Goal: Transaction & Acquisition: Purchase product/service

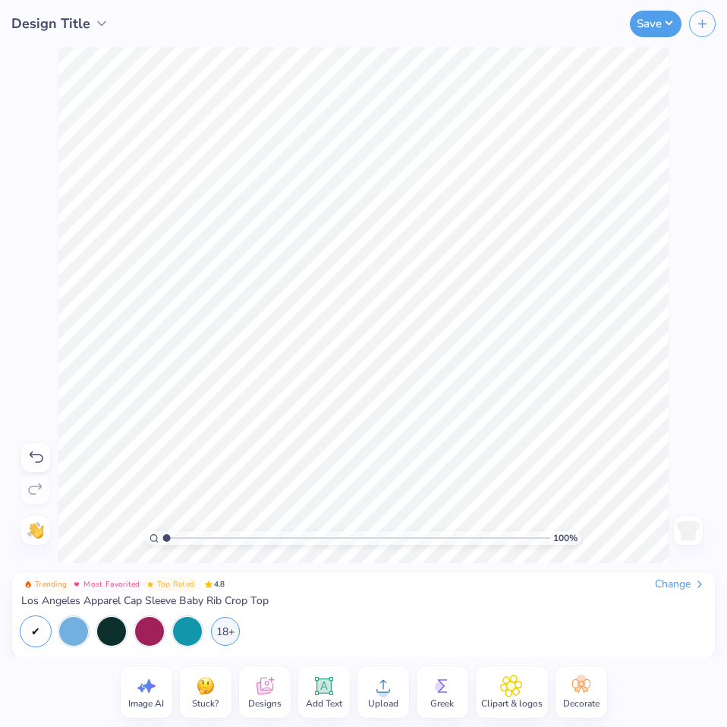
click at [674, 532] on div at bounding box center [688, 530] width 29 height 29
click at [379, 690] on circle at bounding box center [383, 692] width 11 height 11
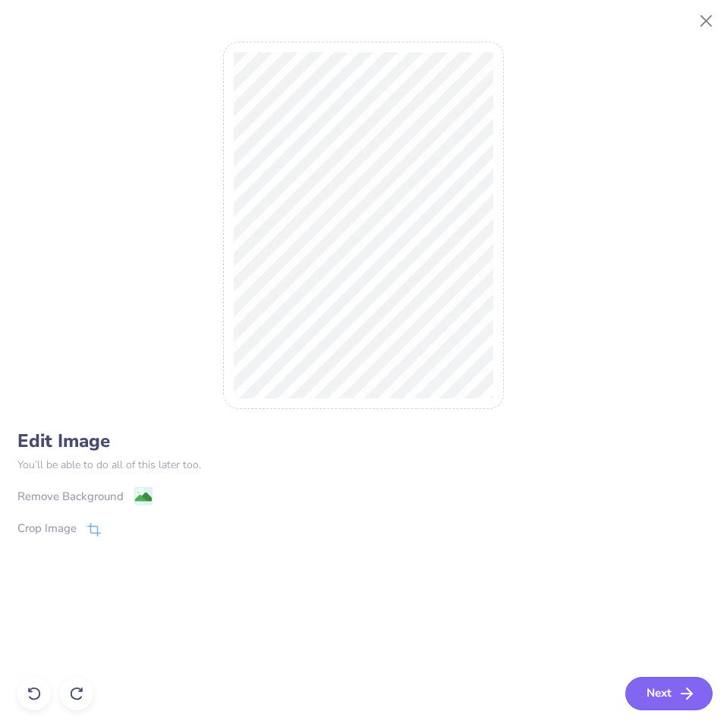
click at [653, 691] on button "Next" at bounding box center [668, 693] width 87 height 33
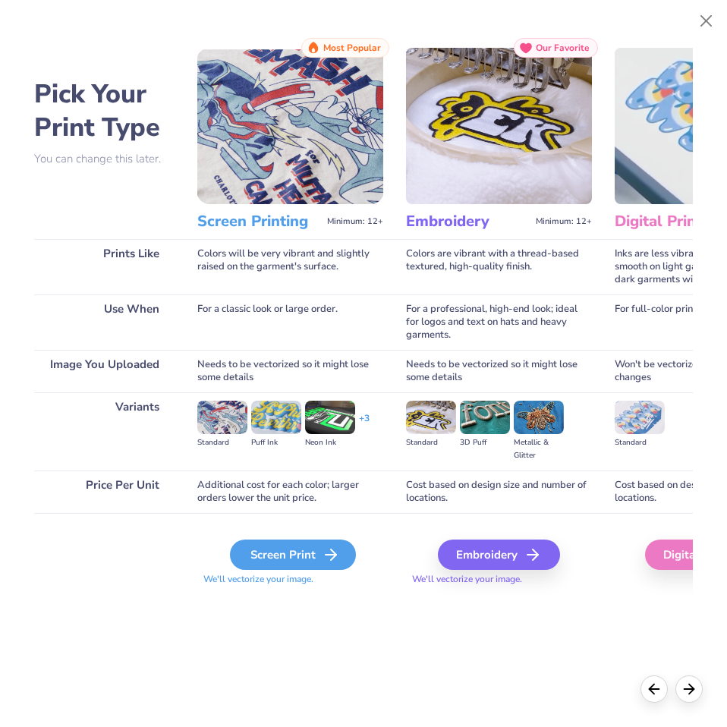
click at [269, 546] on div "Screen Print" at bounding box center [293, 554] width 126 height 30
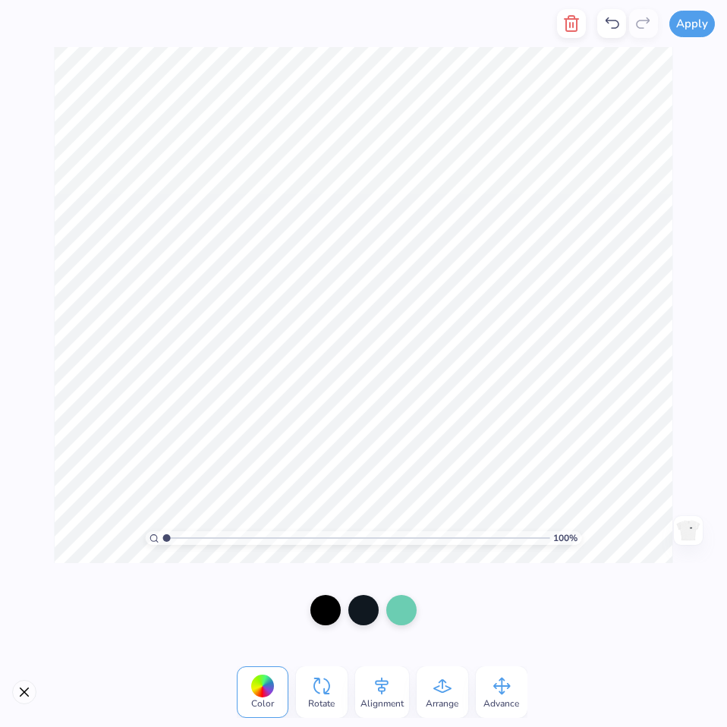
click at [687, 541] on img at bounding box center [688, 530] width 24 height 24
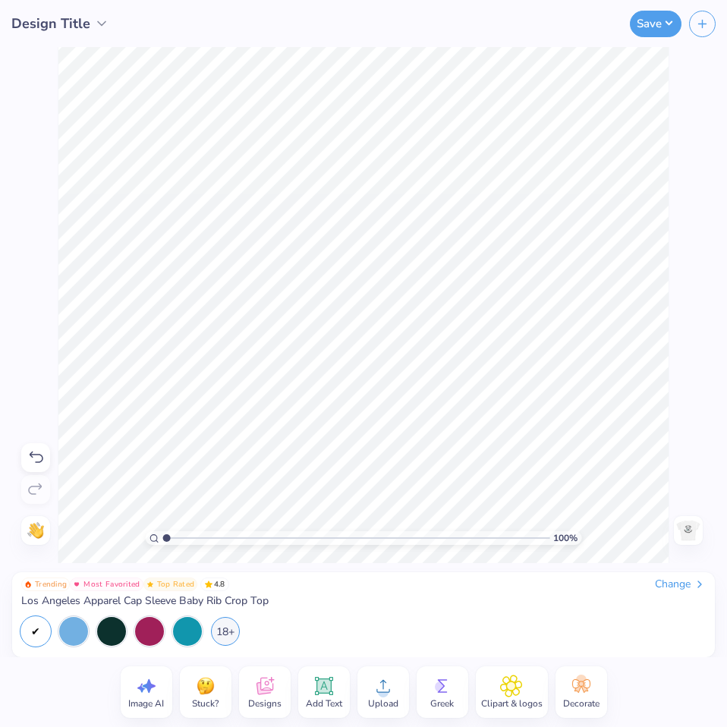
click at [687, 534] on img at bounding box center [688, 530] width 24 height 24
click at [684, 533] on img at bounding box center [688, 530] width 24 height 24
click at [695, 536] on img at bounding box center [688, 530] width 24 height 24
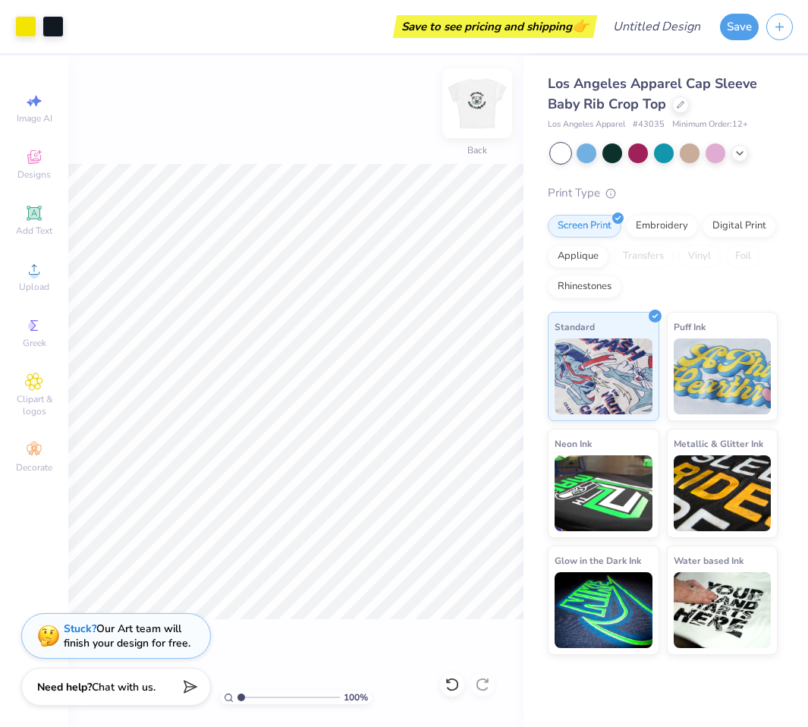
drag, startPoint x: 497, startPoint y: 96, endPoint x: 489, endPoint y: 103, distance: 10.2
click at [496, 97] on div "100 % Back" at bounding box center [295, 390] width 455 height 671
click at [489, 103] on img at bounding box center [477, 103] width 61 height 61
click at [483, 91] on img at bounding box center [477, 103] width 61 height 61
click at [48, 214] on div "Add Text" at bounding box center [34, 220] width 53 height 45
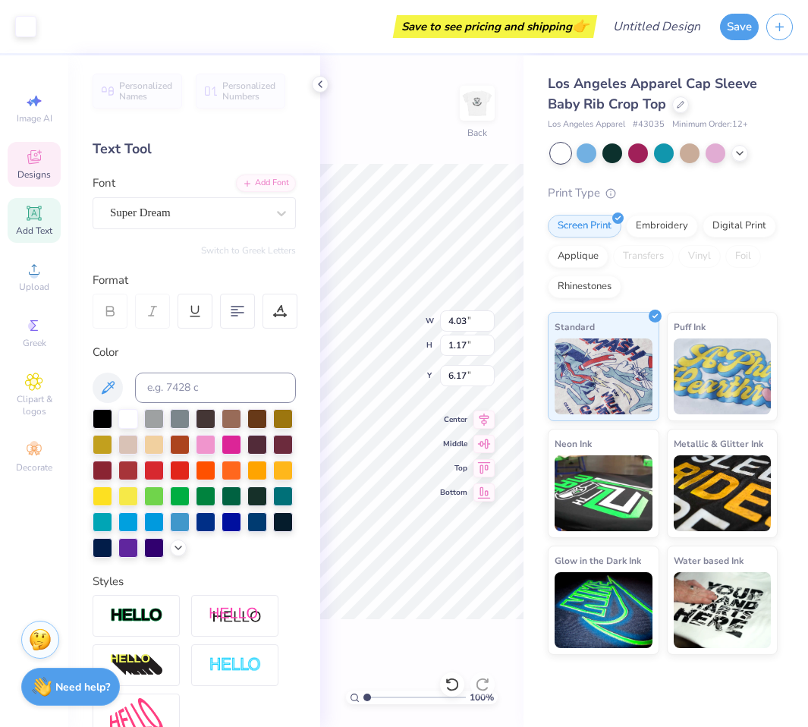
click at [47, 175] on span "Designs" at bounding box center [33, 174] width 33 height 12
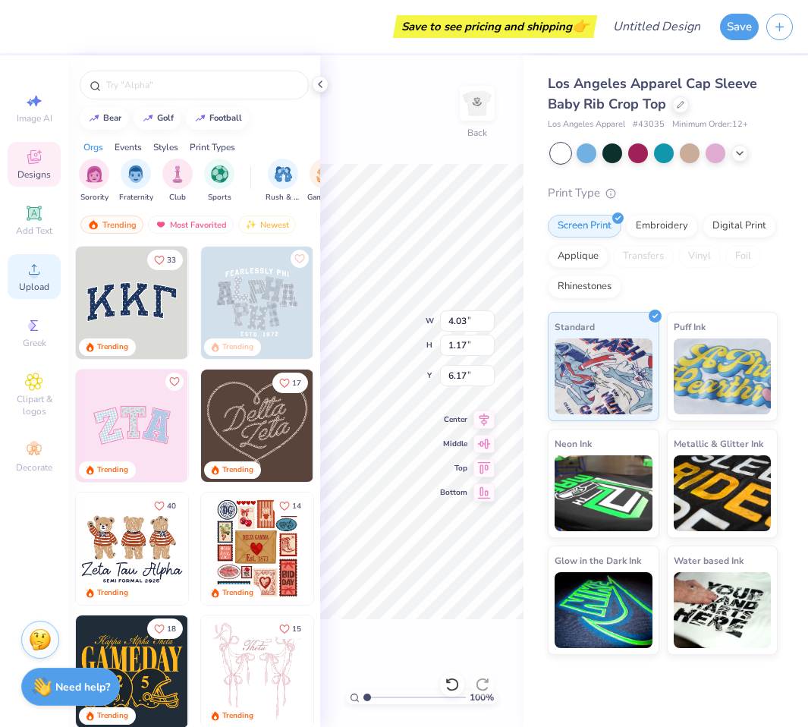
click at [42, 279] on div "Upload" at bounding box center [34, 276] width 53 height 45
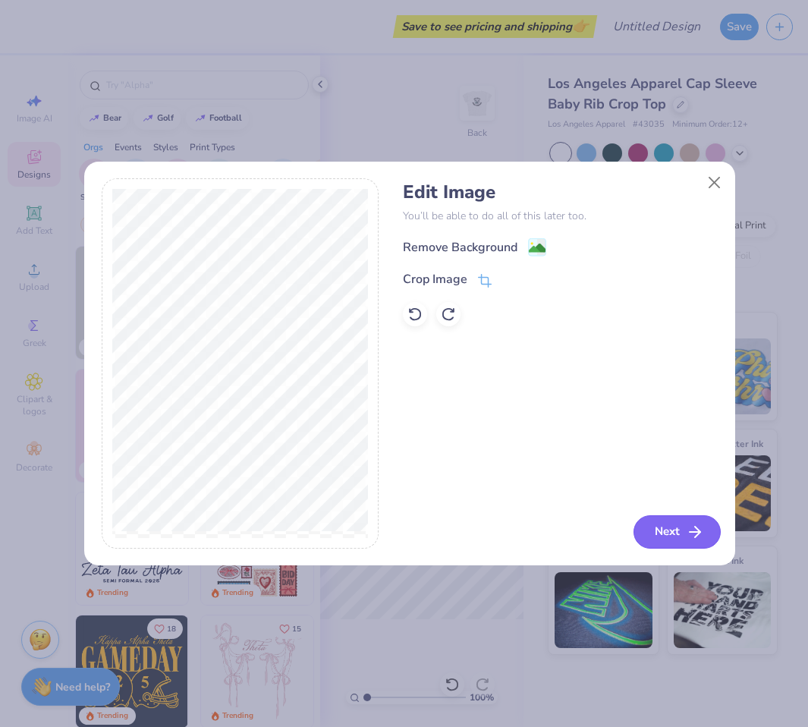
click at [684, 530] on button "Next" at bounding box center [677, 531] width 87 height 33
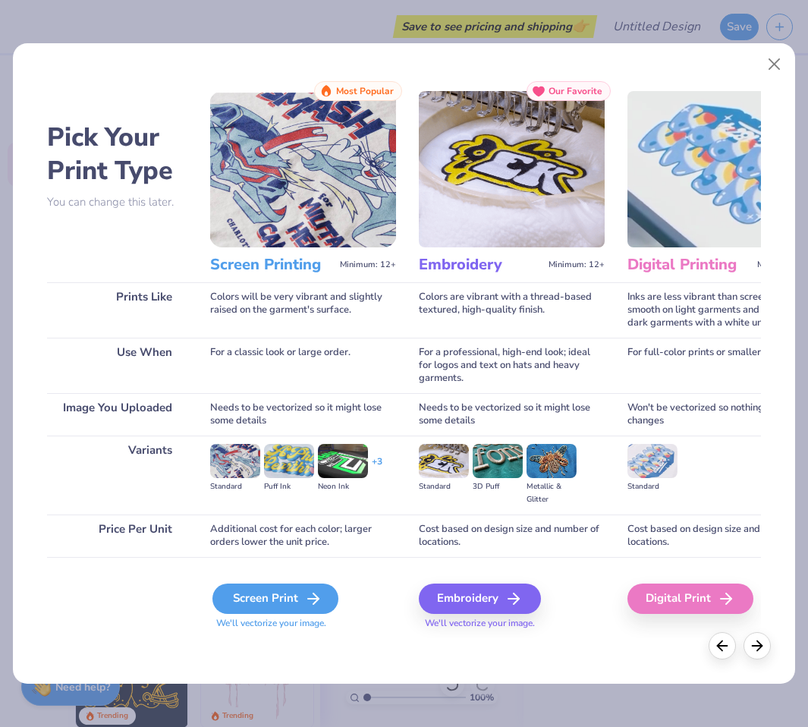
click at [278, 584] on div "Screen Print" at bounding box center [275, 598] width 126 height 30
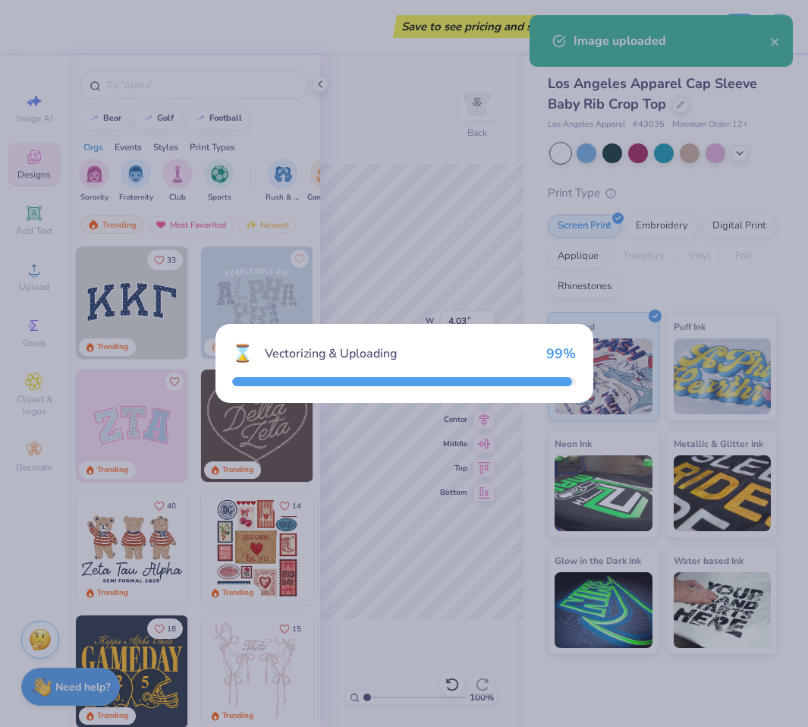
type input "6.95"
type input "10.43"
type input "1.53"
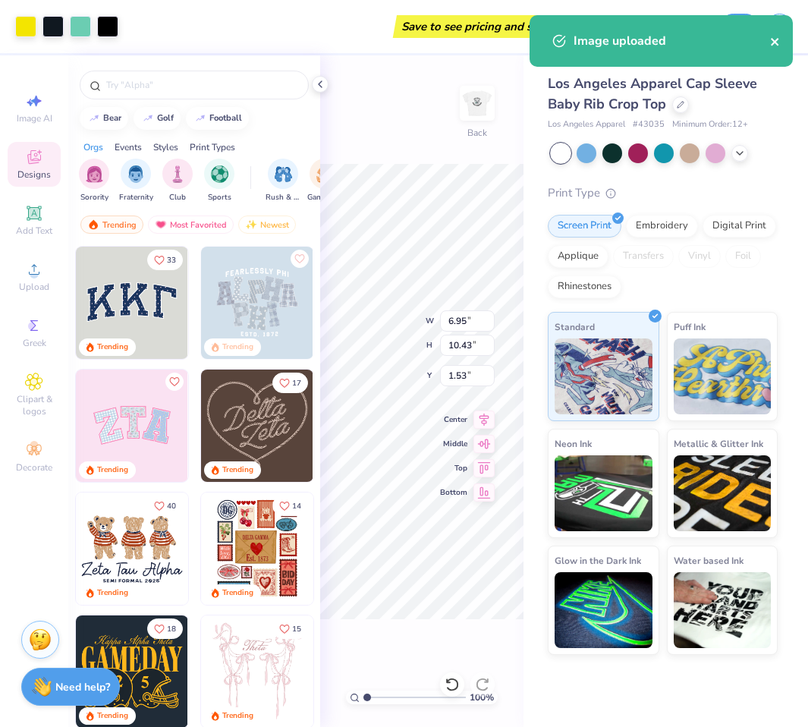
click at [726, 45] on icon "close" at bounding box center [775, 42] width 8 height 8
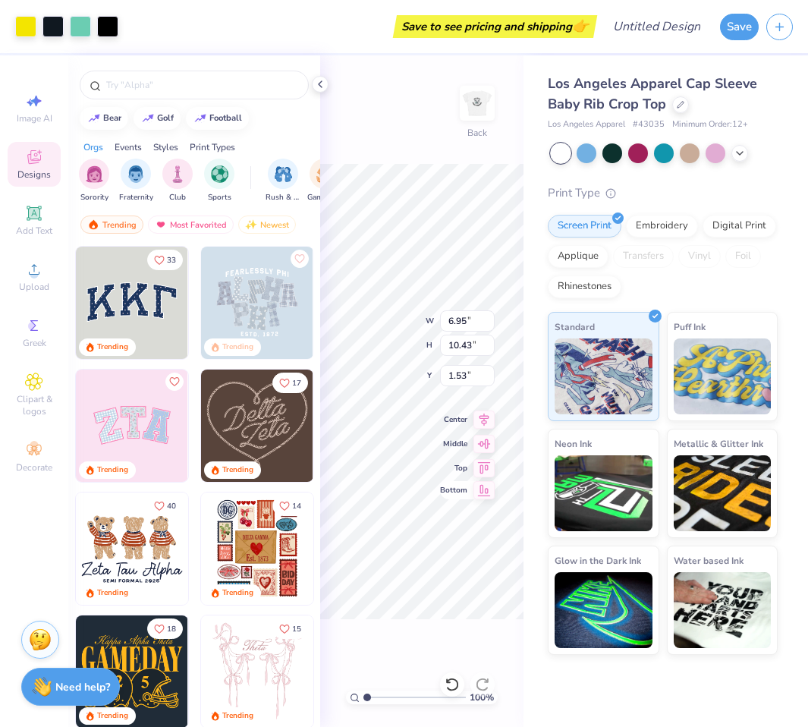
type input "2.02"
type input "3.03"
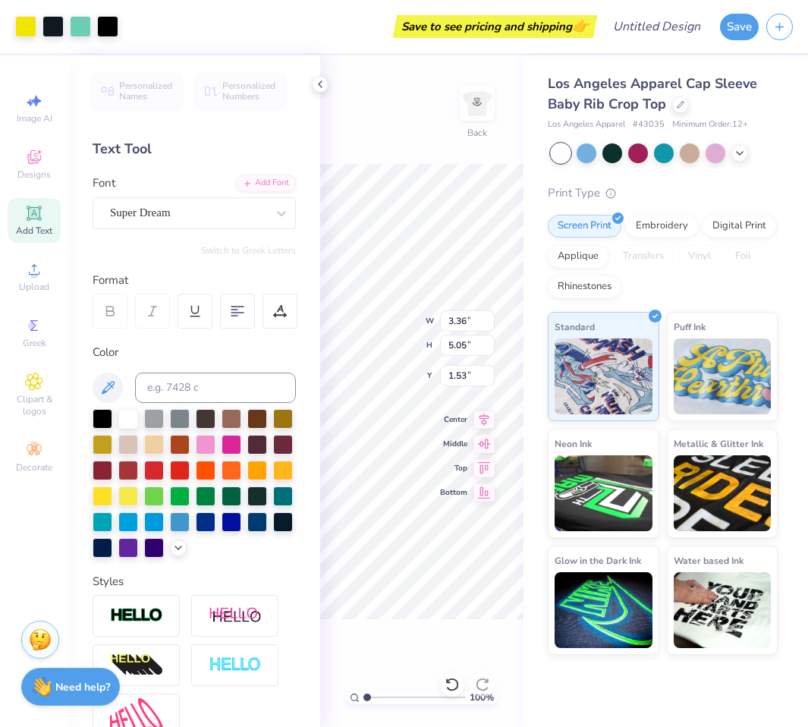
type input "3.36"
type input "5.05"
type input "3.00"
click at [414, 118] on div "100 % Back" at bounding box center [421, 390] width 203 height 671
click at [481, 104] on img at bounding box center [477, 103] width 61 height 61
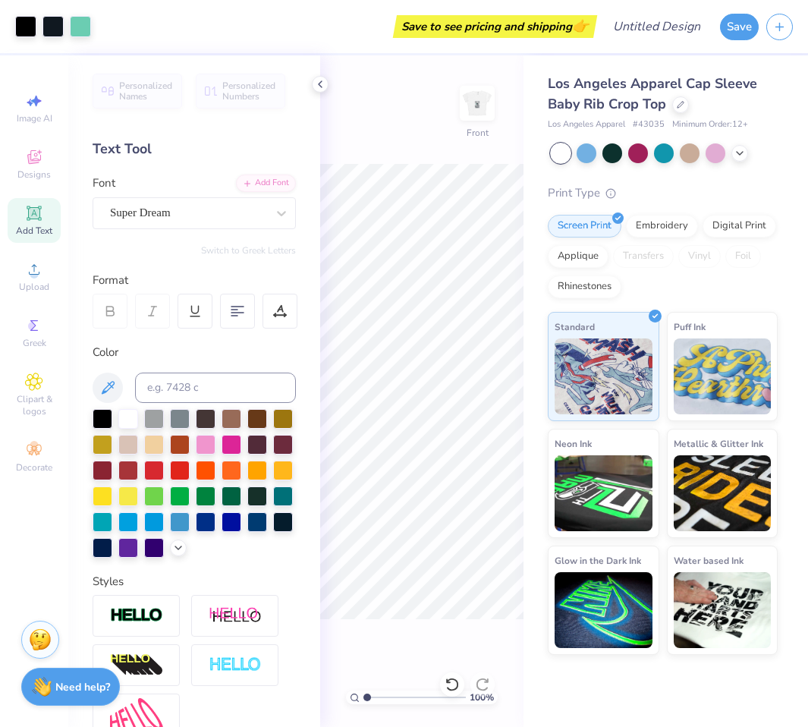
click at [481, 104] on img at bounding box center [477, 103] width 30 height 30
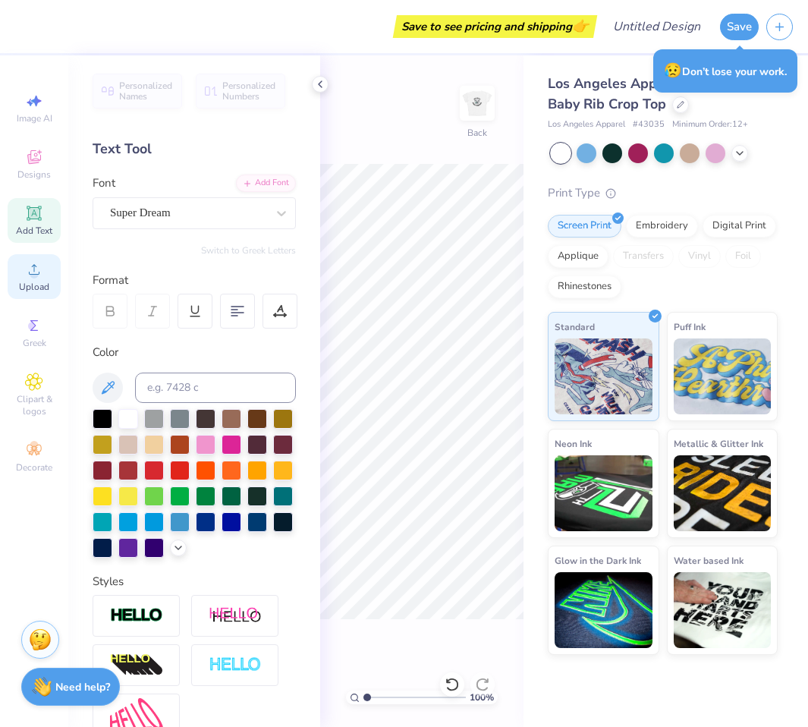
click at [46, 286] on span "Upload" at bounding box center [34, 287] width 30 height 12
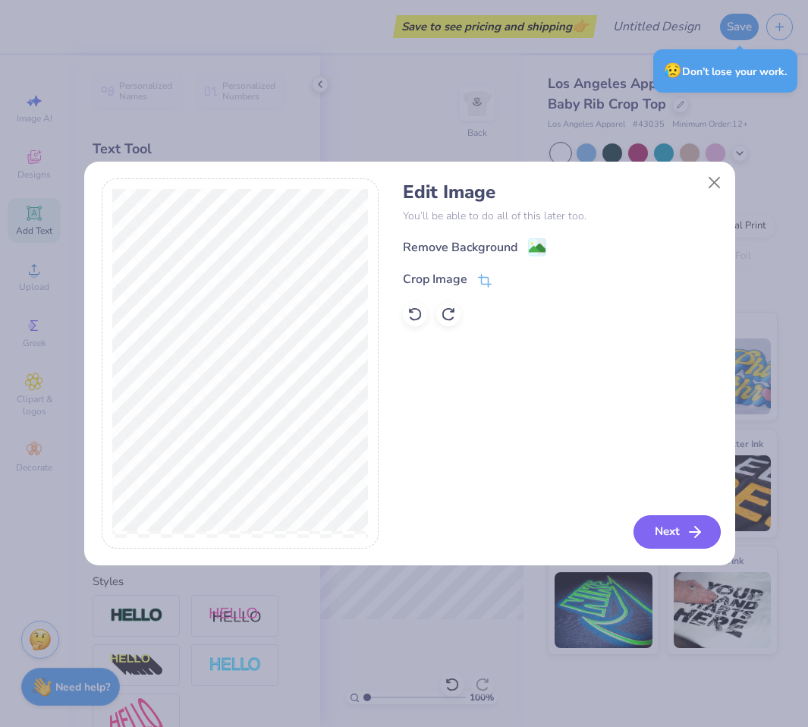
click at [662, 528] on button "Next" at bounding box center [677, 531] width 87 height 33
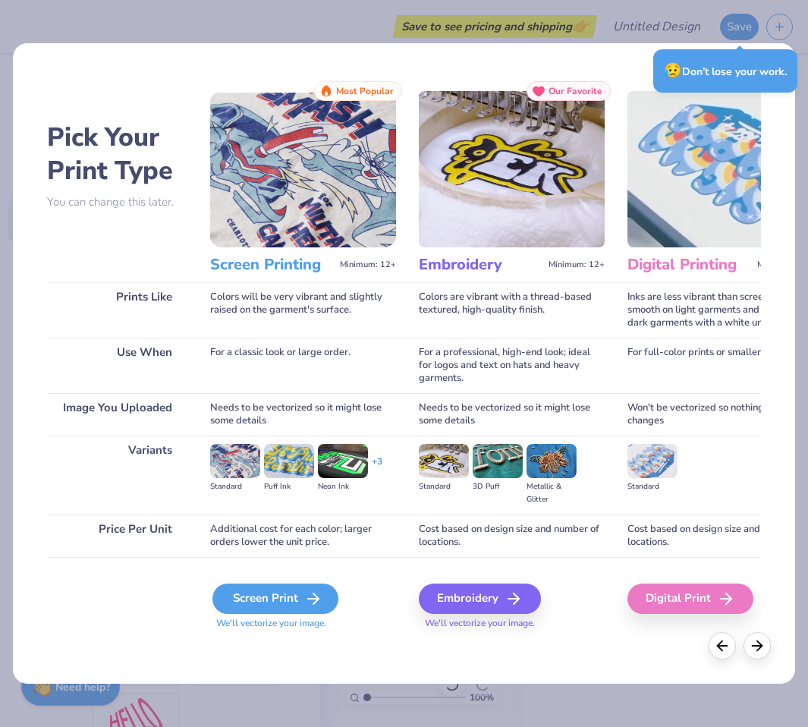
click at [279, 593] on div "Screen Print" at bounding box center [275, 598] width 126 height 30
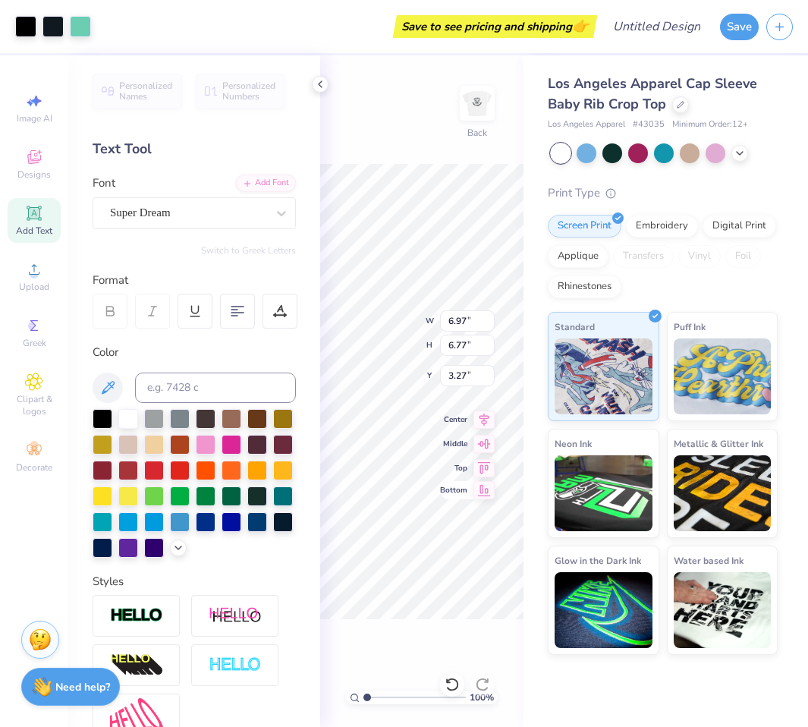
click at [451, 484] on div "100 % Back W 6.97 6.97 " H 6.77 6.77 " Y 3.27 3.27 " Center Middle Top Bottom" at bounding box center [421, 390] width 203 height 671
type input "2.28"
click at [320, 80] on icon at bounding box center [320, 84] width 12 height 12
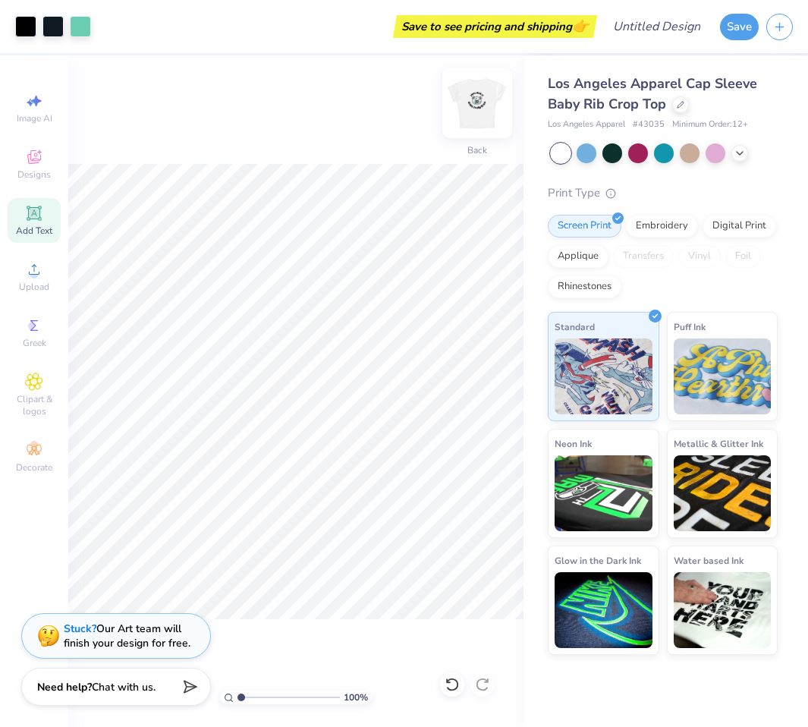
click at [490, 118] on img at bounding box center [477, 103] width 61 height 61
click at [49, 275] on div "Upload" at bounding box center [34, 276] width 53 height 45
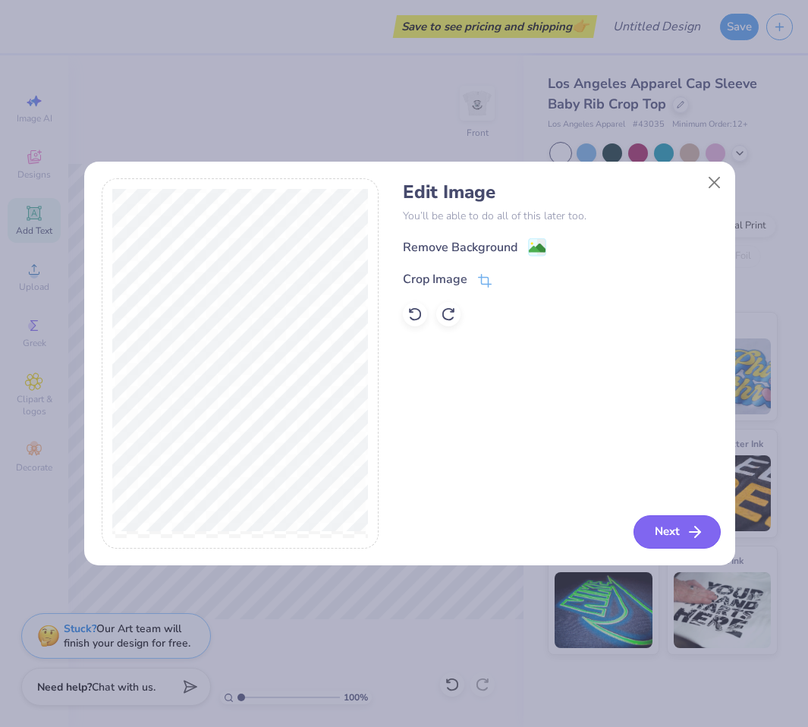
click at [676, 536] on button "Next" at bounding box center [677, 531] width 87 height 33
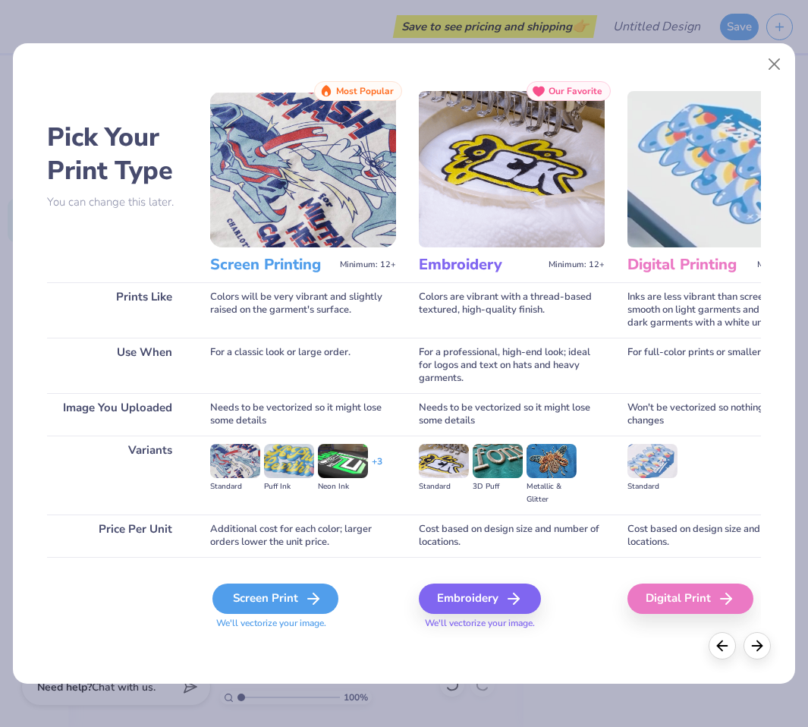
click at [277, 595] on div "Screen Print" at bounding box center [275, 598] width 126 height 30
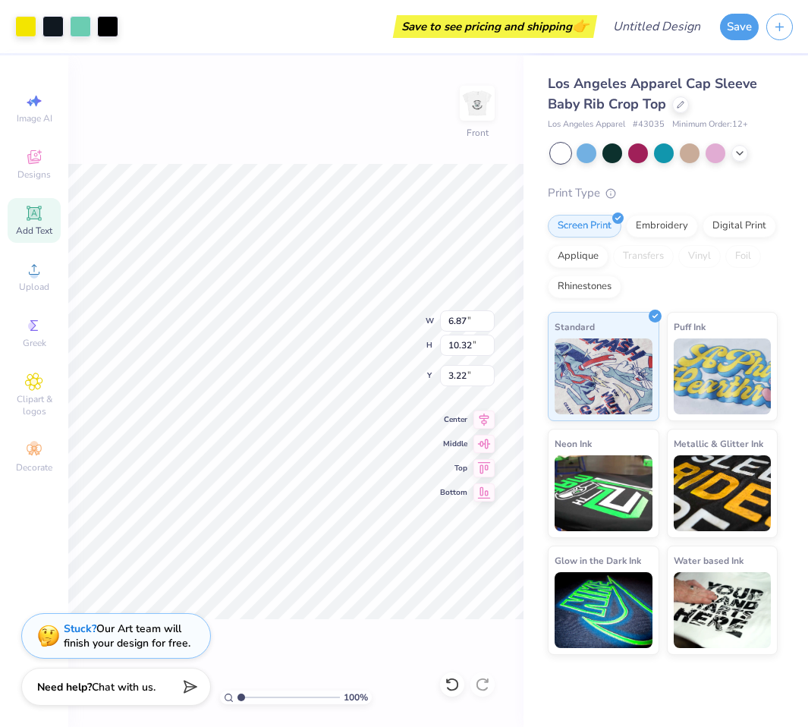
type input "5.28"
type input "7.93"
type input "3.98"
type input "3.43"
click at [585, 156] on div at bounding box center [587, 152] width 20 height 20
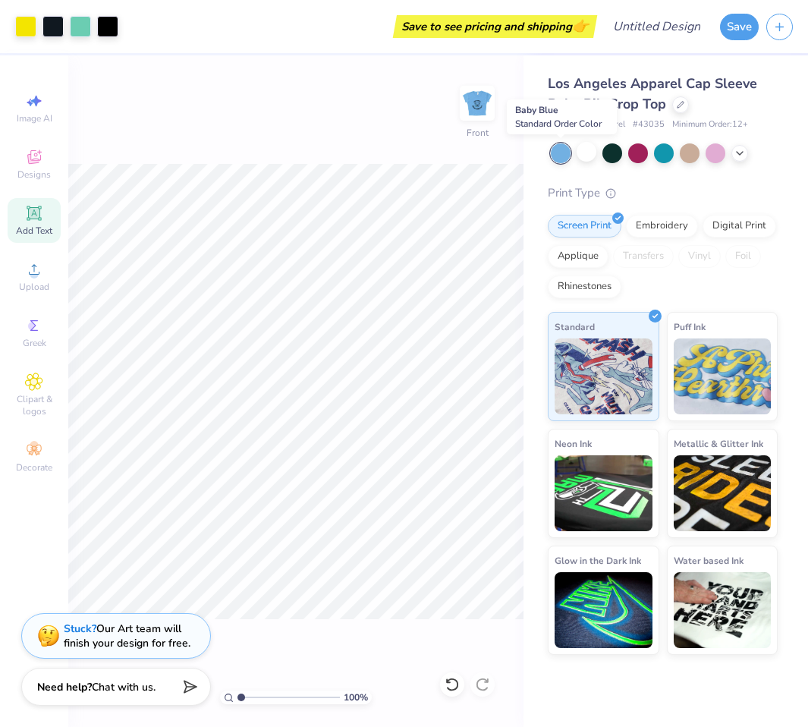
click at [565, 156] on div at bounding box center [561, 153] width 20 height 20
click at [693, 154] on div at bounding box center [690, 152] width 20 height 20
click at [726, 154] on icon at bounding box center [740, 152] width 12 height 12
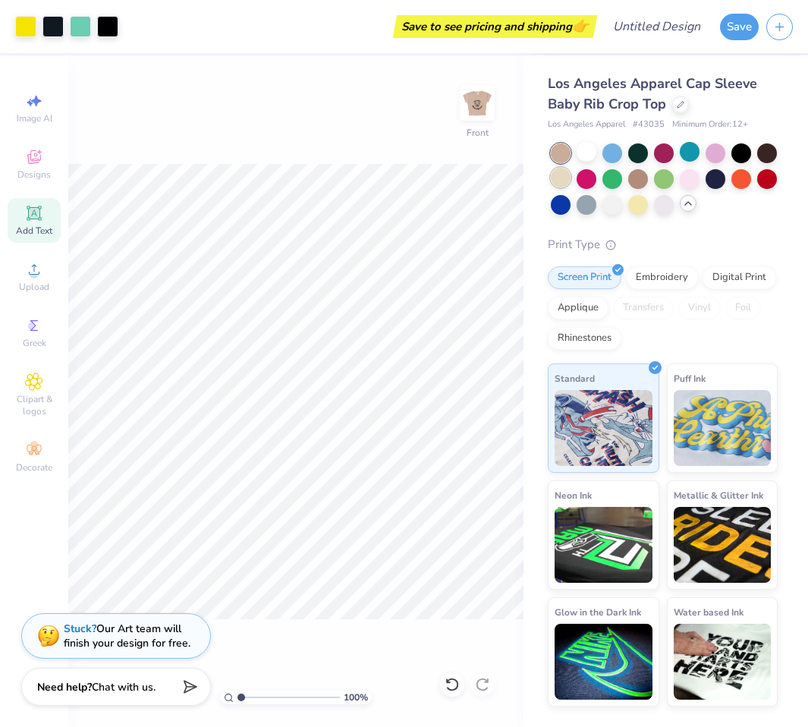
click at [558, 184] on div at bounding box center [561, 178] width 20 height 20
click at [667, 209] on div at bounding box center [664, 203] width 20 height 20
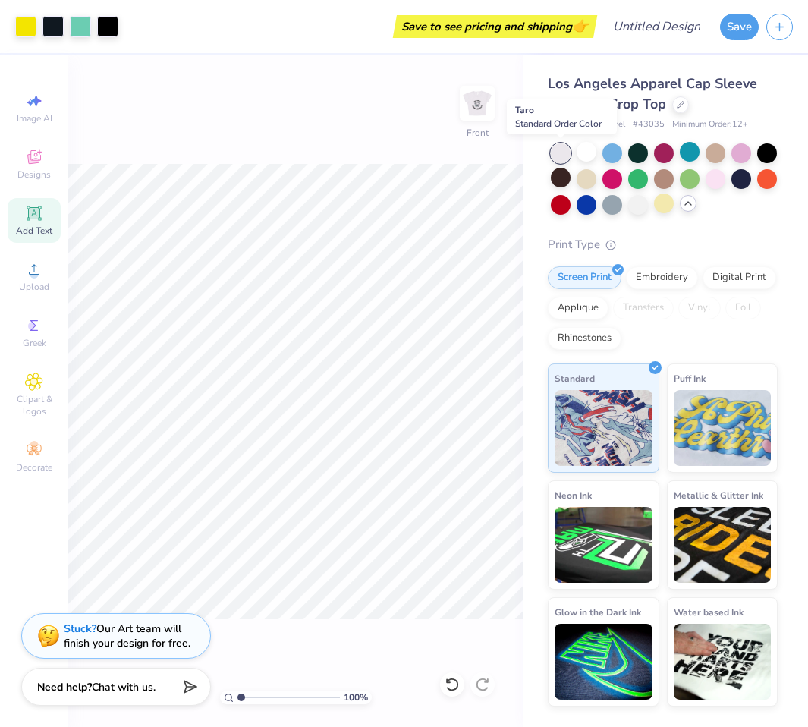
click at [564, 153] on div at bounding box center [561, 153] width 20 height 20
click at [590, 155] on div at bounding box center [587, 152] width 20 height 20
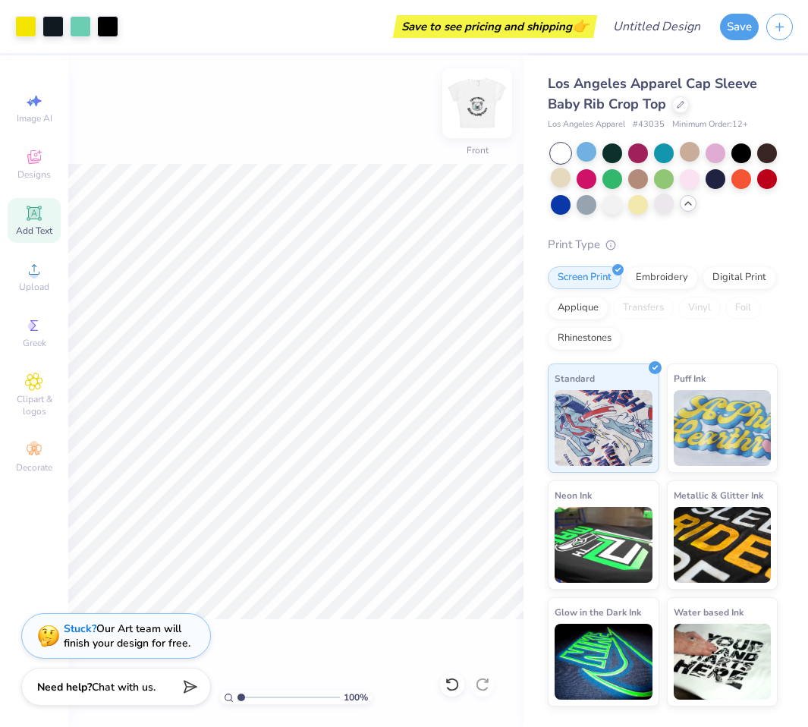
click at [479, 108] on img at bounding box center [477, 103] width 61 height 61
type input "1.80"
type input "6.18"
type input "6.00"
type input "1.69"
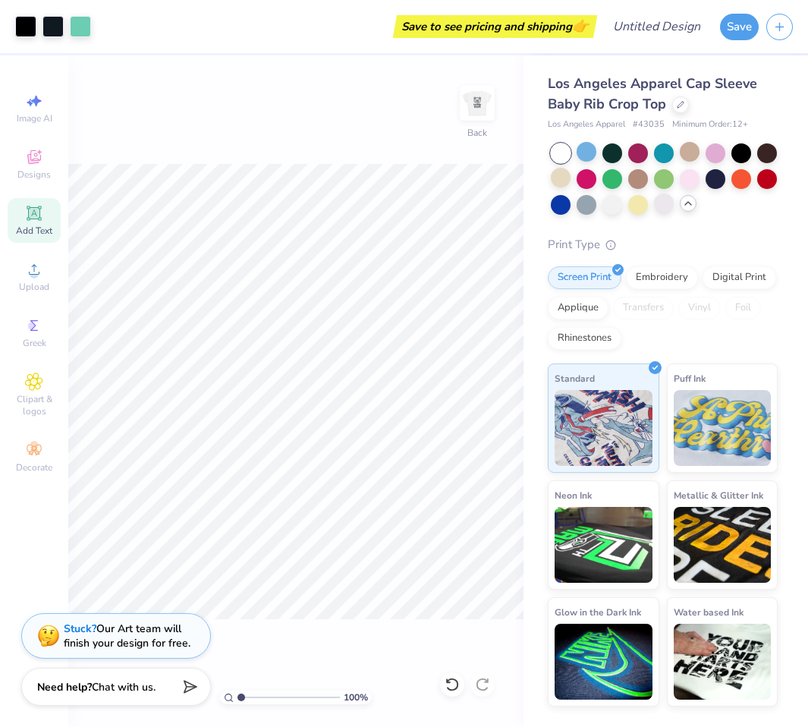
click at [497, 108] on div "100 % Back" at bounding box center [295, 390] width 455 height 671
click at [479, 109] on img at bounding box center [477, 103] width 61 height 61
